Goal: Task Accomplishment & Management: Use online tool/utility

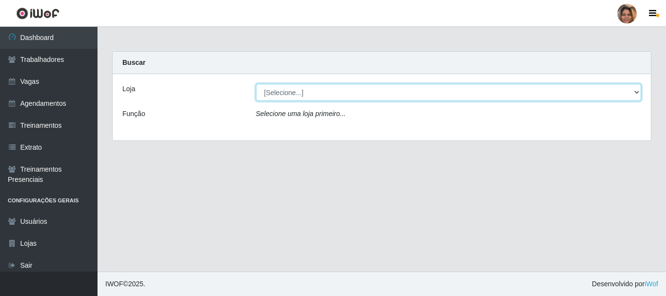
click at [636, 93] on select "[Selecione...] Mar Vermelho - CEASA Mar Vermelho - Centro de Distribuição" at bounding box center [449, 92] width 386 height 17
select select "474"
click at [256, 84] on select "[Selecione...] Mar Vermelho - CEASA Mar Vermelho - Centro de Distribuição" at bounding box center [449, 92] width 386 height 17
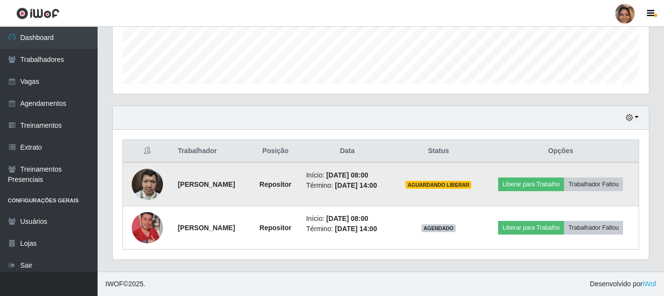
scroll to position [487409, 487075]
click at [545, 185] on button "Liberar para Trabalho" at bounding box center [531, 184] width 66 height 14
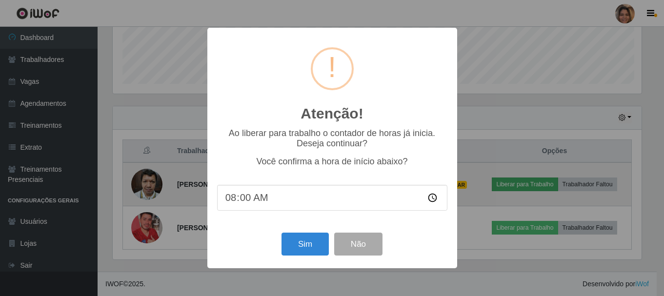
scroll to position [202, 531]
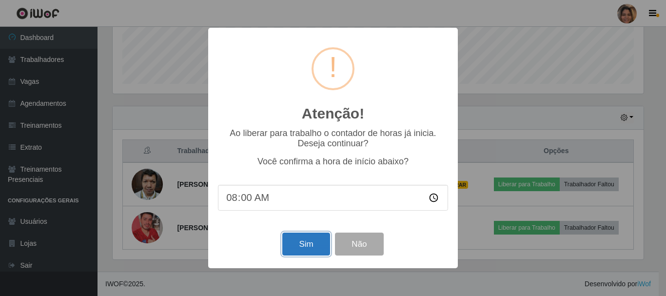
click at [298, 243] on button "Sim" at bounding box center [305, 244] width 47 height 23
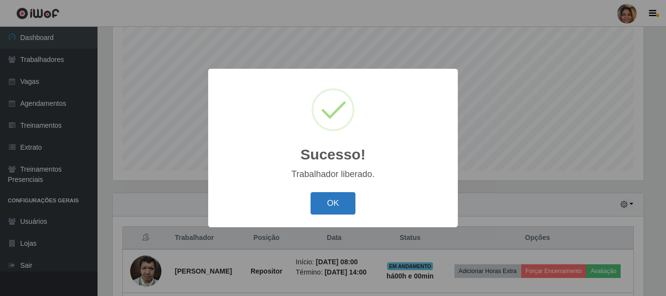
click at [320, 207] on button "OK" at bounding box center [333, 203] width 45 height 23
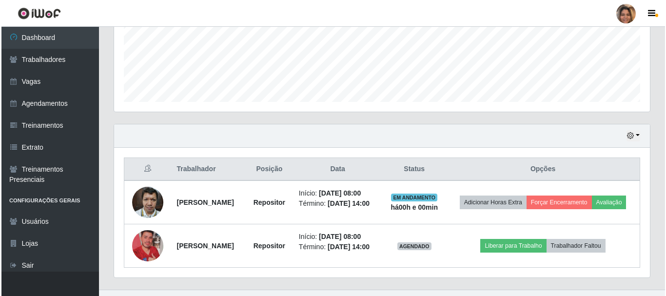
scroll to position [265, 0]
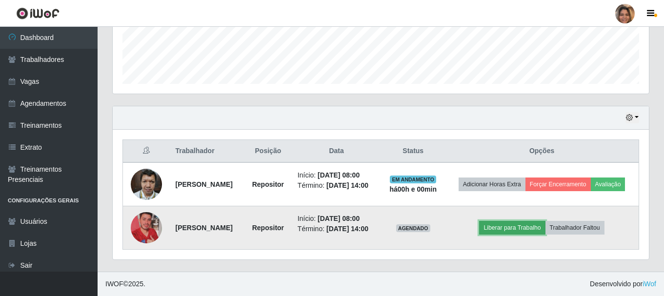
click at [503, 230] on button "Liberar para Trabalho" at bounding box center [512, 228] width 66 height 14
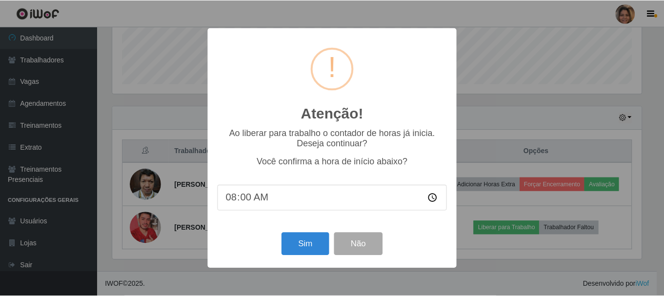
scroll to position [202, 531]
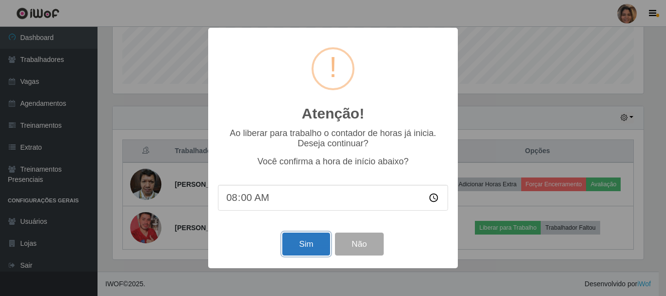
click at [306, 249] on button "Sim" at bounding box center [305, 244] width 47 height 23
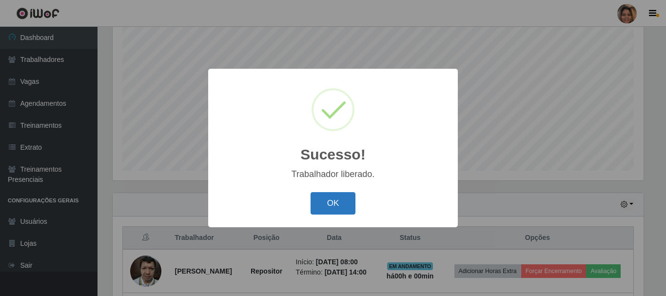
drag, startPoint x: 338, startPoint y: 182, endPoint x: 336, endPoint y: 195, distance: 12.8
click at [338, 188] on div "Sucesso! × Trabalhador liberado. OK Cancel" at bounding box center [333, 148] width 250 height 158
click at [331, 209] on button "OK" at bounding box center [333, 203] width 45 height 23
